Goal: Task Accomplishment & Management: Manage account settings

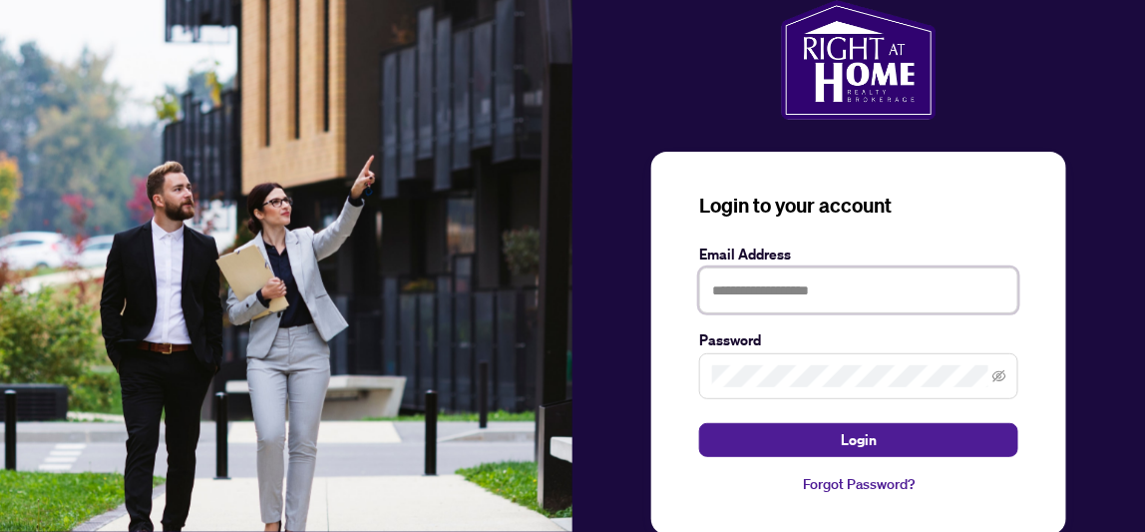
click at [776, 298] on input "text" at bounding box center [858, 290] width 319 height 46
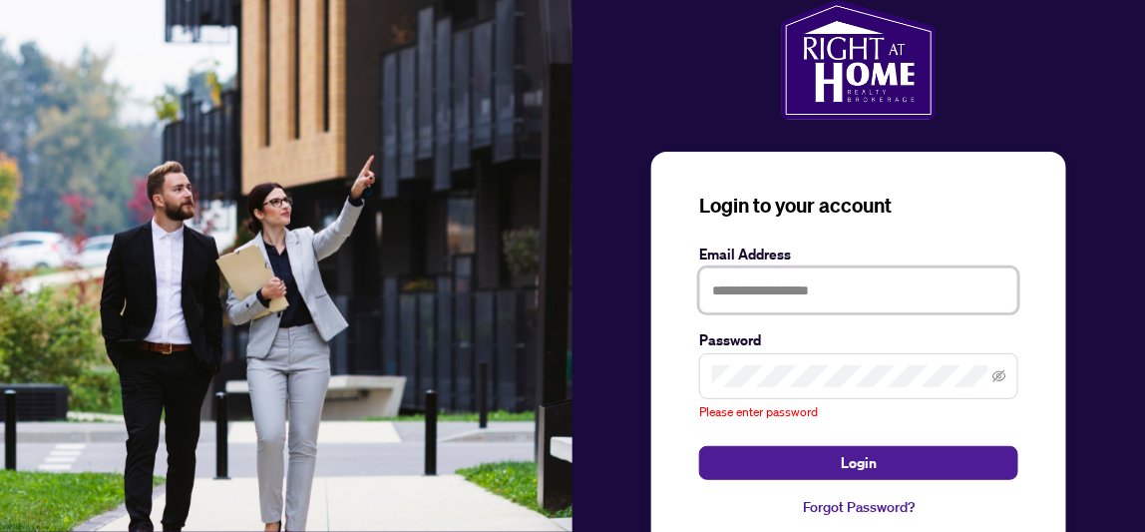
type input "**********"
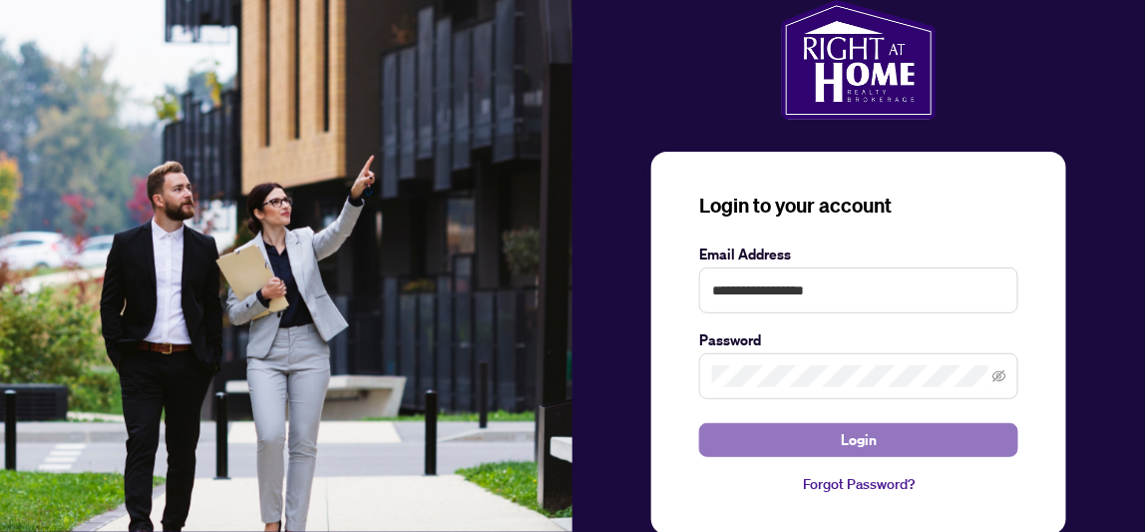
click at [873, 430] on span "Login" at bounding box center [859, 440] width 36 height 32
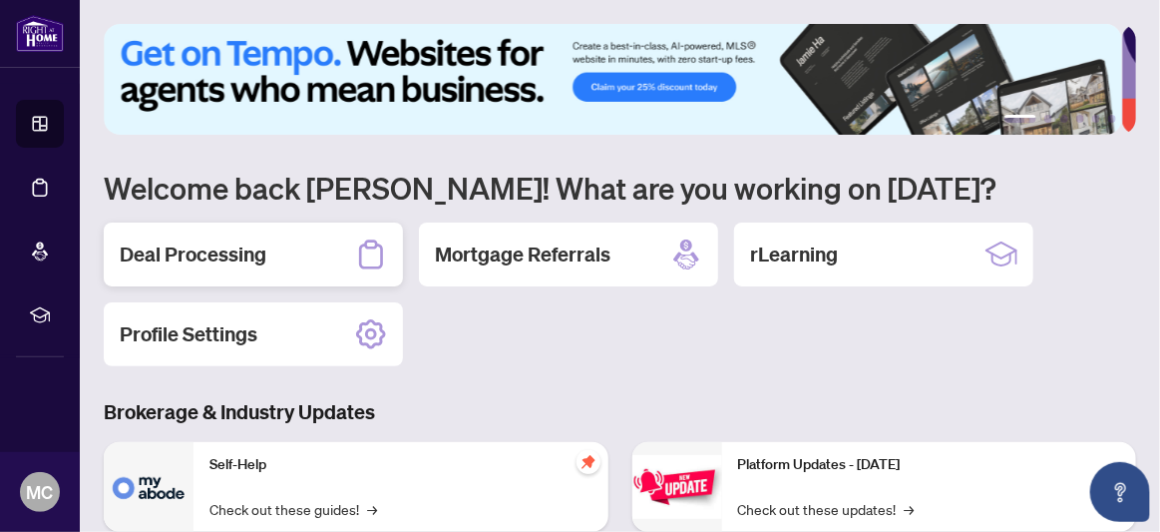
click at [233, 249] on h2 "Deal Processing" at bounding box center [193, 254] width 147 height 28
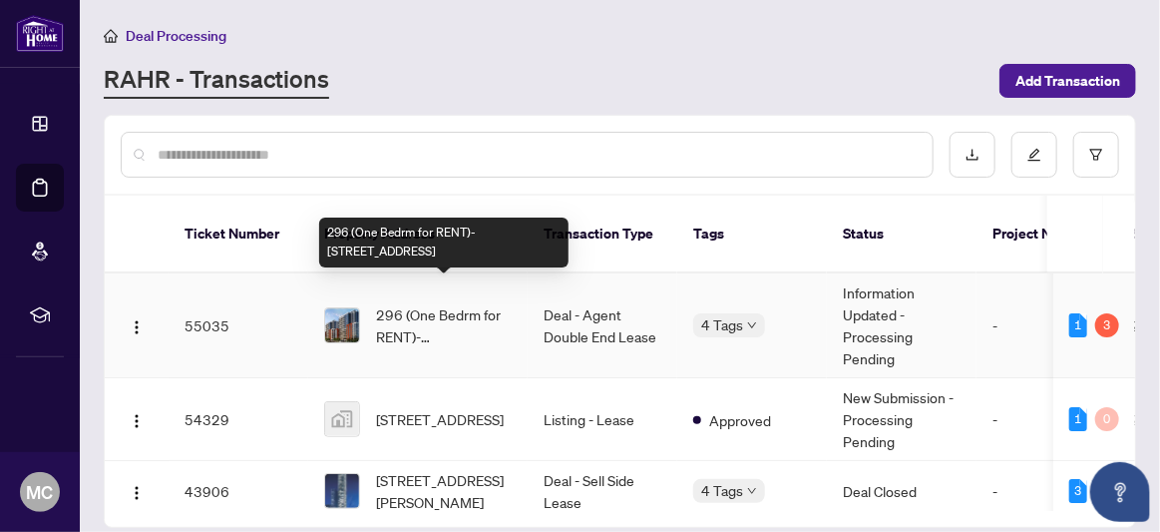
click at [474, 307] on span "296 (One Bedrm for RENT)-[STREET_ADDRESS]" at bounding box center [444, 325] width 136 height 44
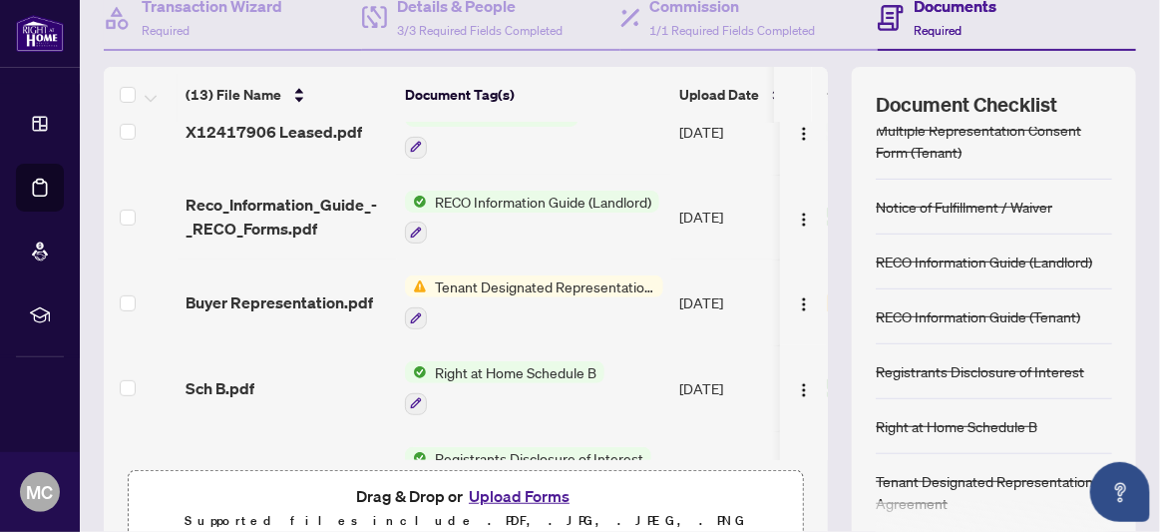
scroll to position [299, 0]
